Goal: Information Seeking & Learning: Learn about a topic

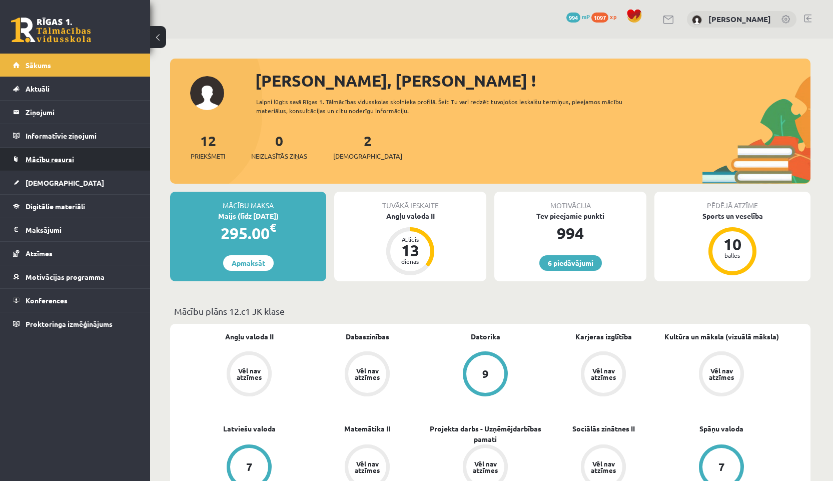
click at [40, 165] on link "Mācību resursi" at bounding box center [75, 159] width 125 height 23
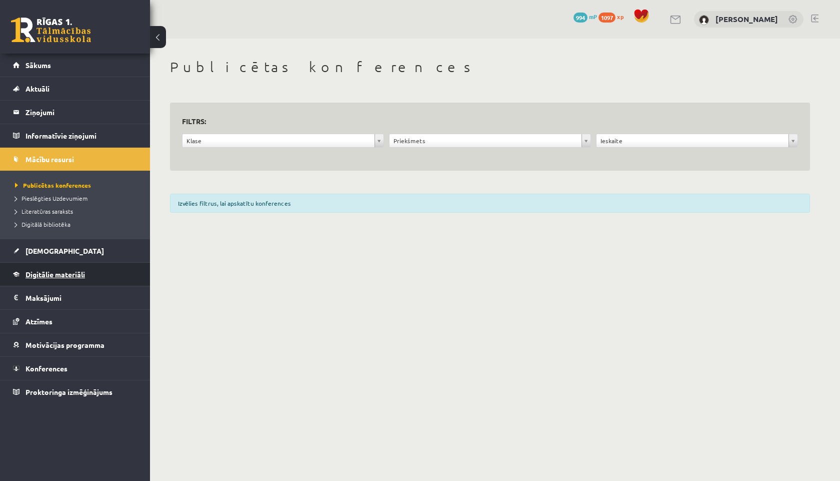
click at [52, 272] on span "Digitālie materiāli" at bounding box center [56, 274] width 60 height 9
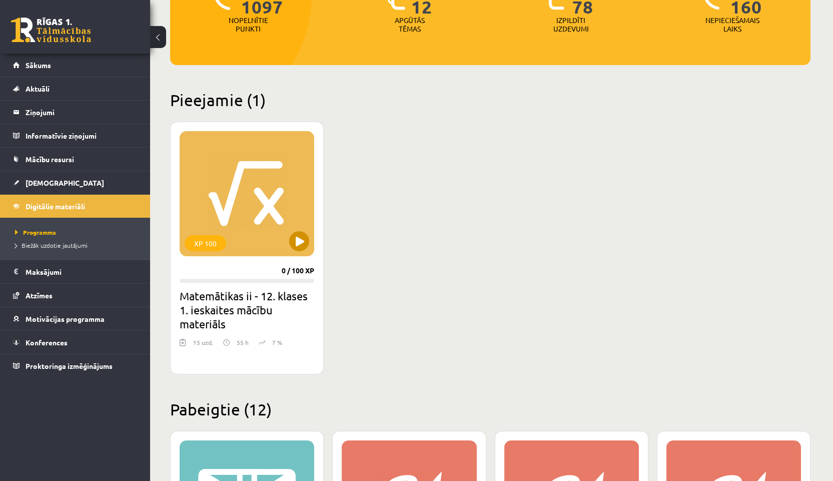
scroll to position [200, 0]
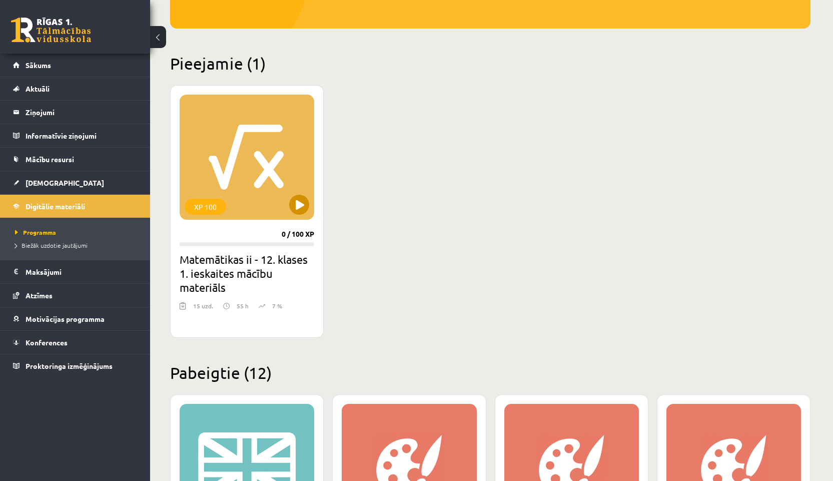
click at [244, 203] on div "XP 100" at bounding box center [247, 157] width 135 height 125
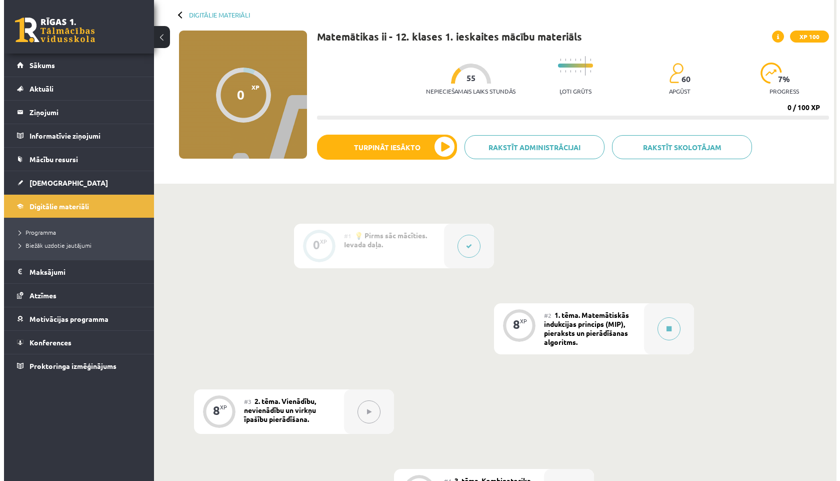
scroll to position [50, 0]
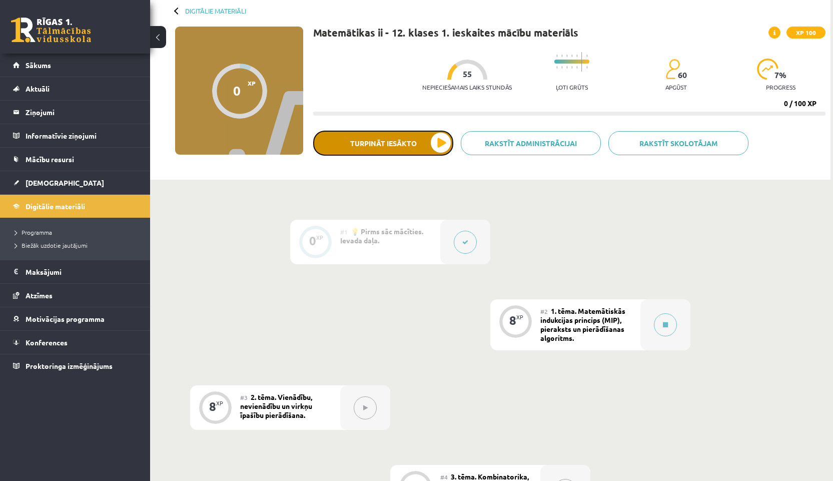
click at [441, 141] on button "Turpināt iesākto" at bounding box center [383, 143] width 140 height 25
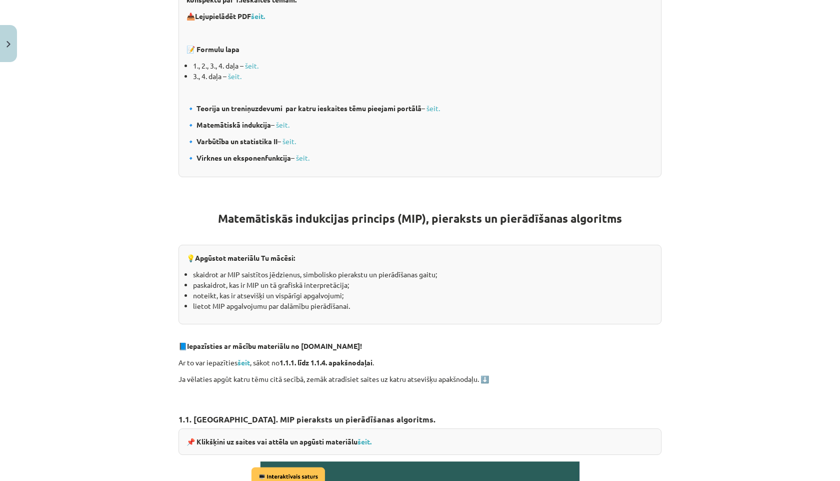
scroll to position [250, 0]
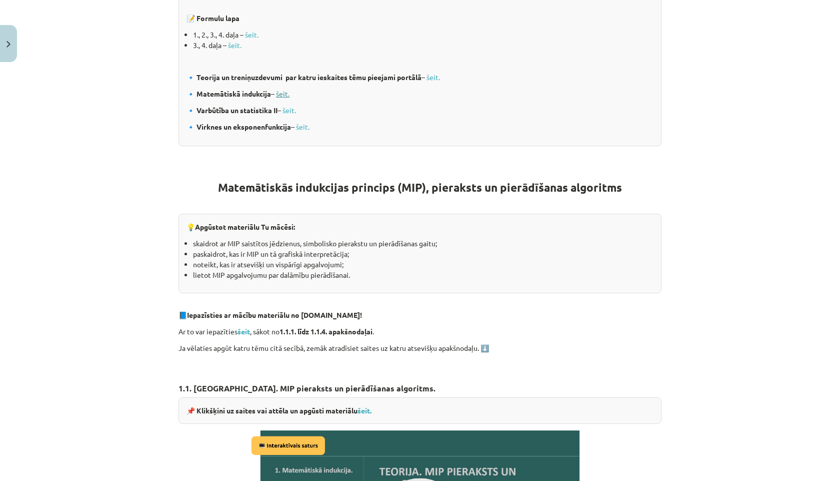
click at [281, 94] on link "šeit." at bounding box center [283, 93] width 14 height 9
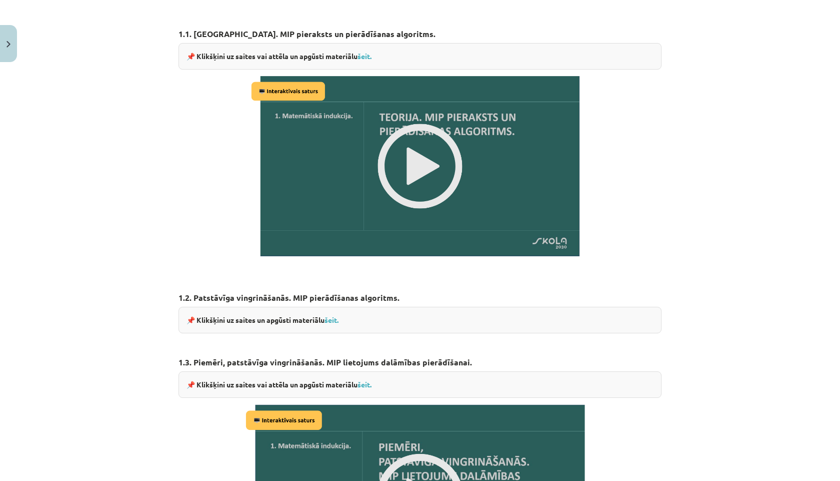
scroll to position [600, 0]
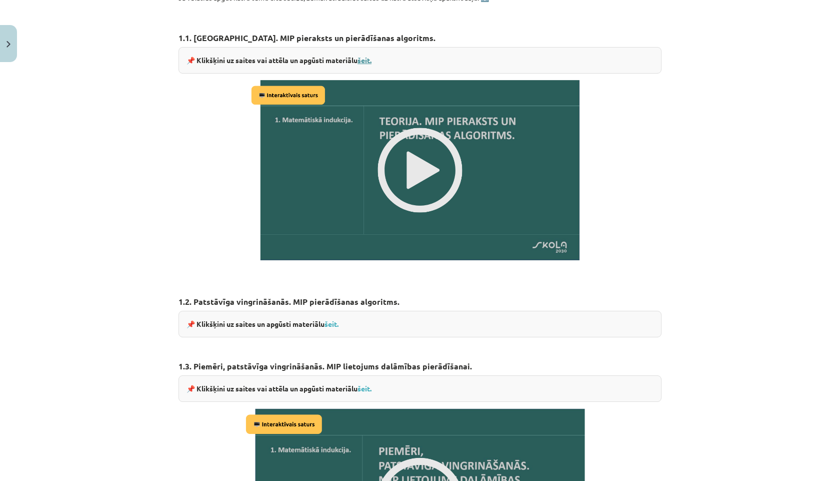
click at [361, 60] on link "šeit." at bounding box center [365, 60] width 14 height 9
click at [423, 162] on img at bounding box center [420, 170] width 343 height 193
